Goal: Navigation & Orientation: Understand site structure

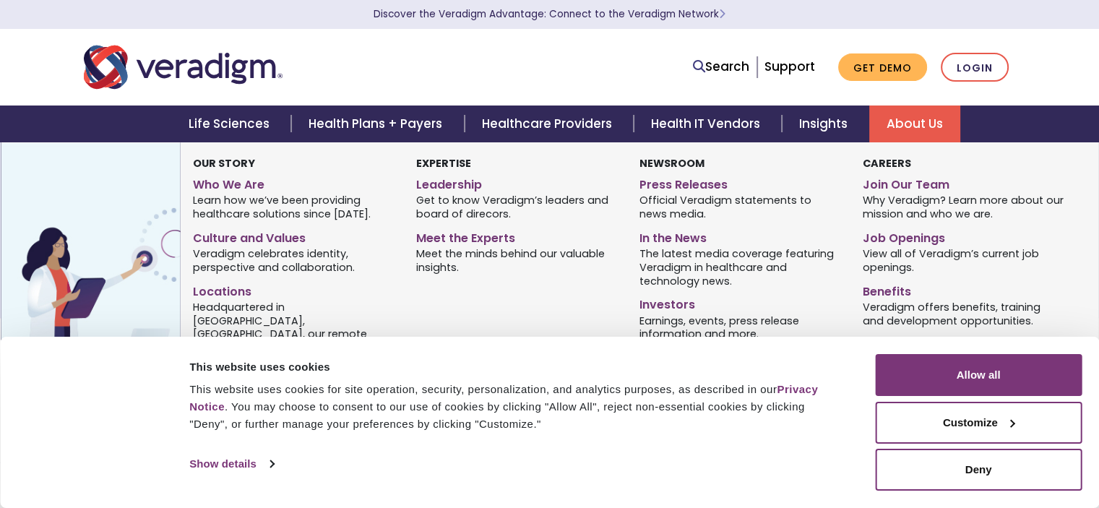
click at [930, 129] on link "About Us" at bounding box center [914, 123] width 91 height 37
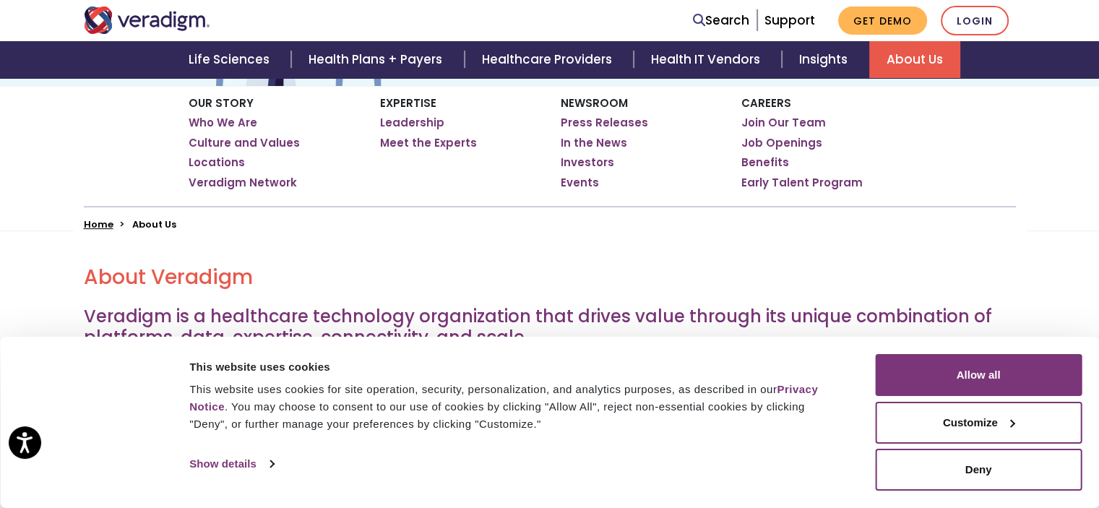
scroll to position [176, 0]
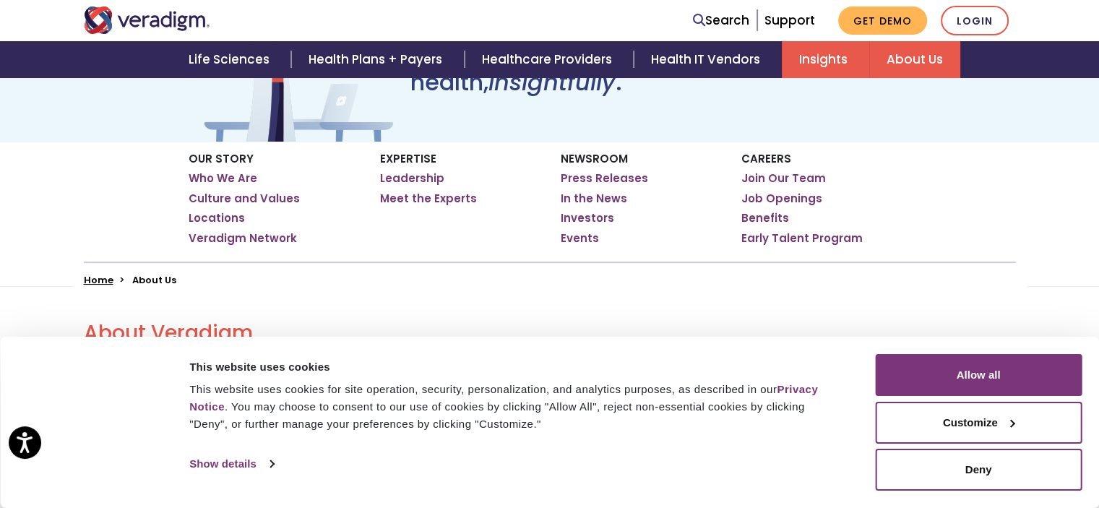
click at [835, 52] on link "Insights" at bounding box center [825, 59] width 87 height 37
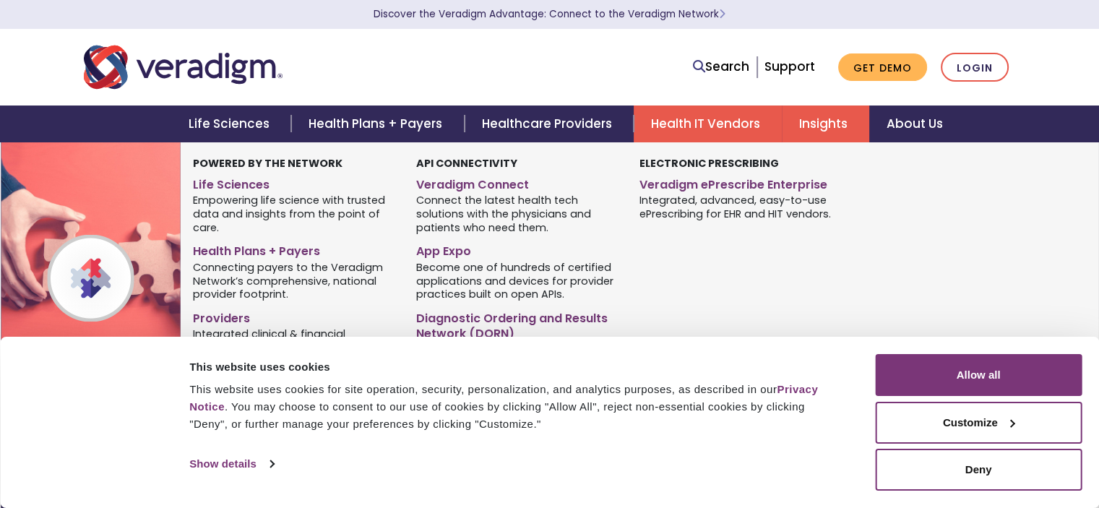
click at [699, 130] on link "Health IT Vendors" at bounding box center [708, 123] width 148 height 37
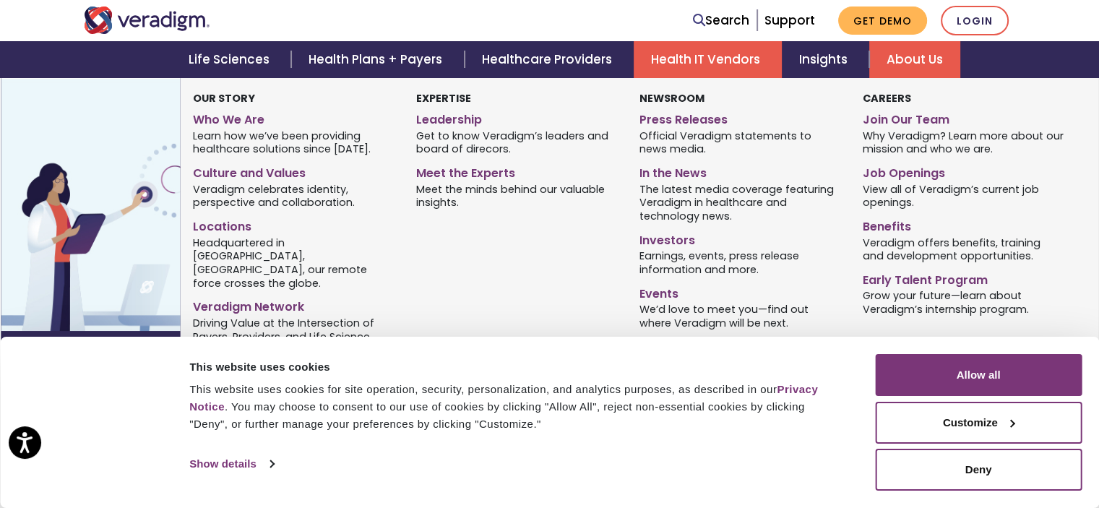
scroll to position [624, 0]
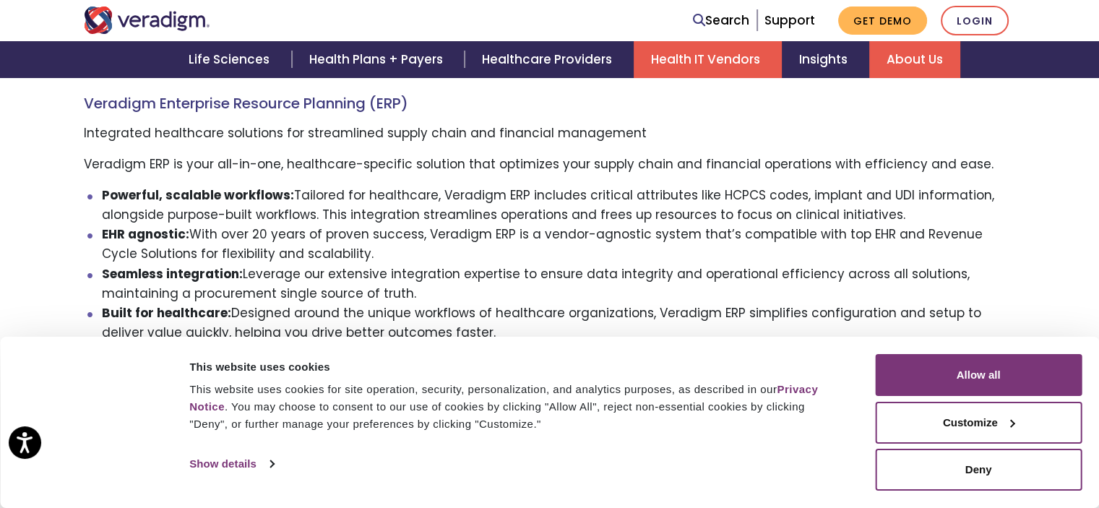
click at [949, 56] on link "About Us" at bounding box center [914, 59] width 91 height 37
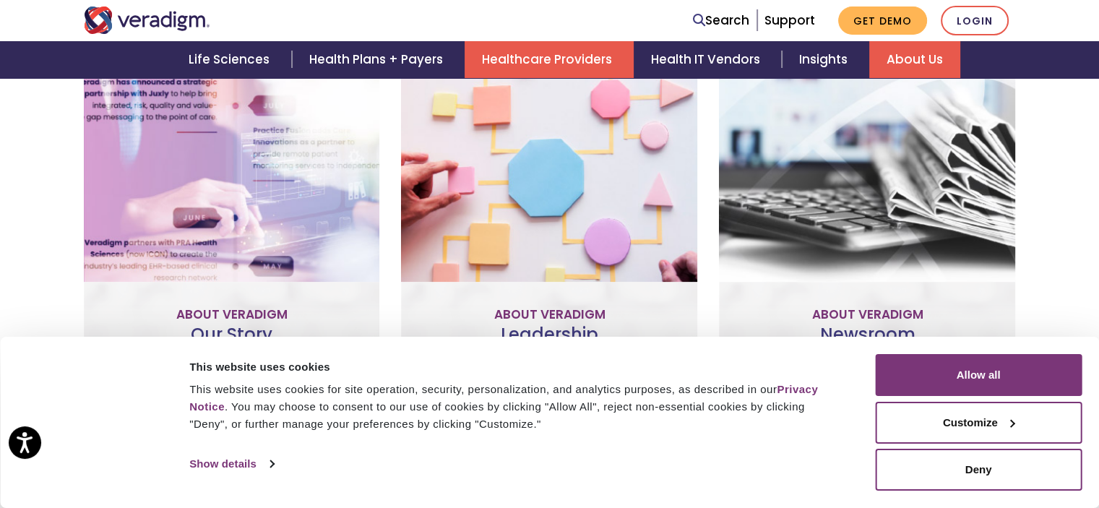
scroll to position [574, 0]
